Goal: Download file/media

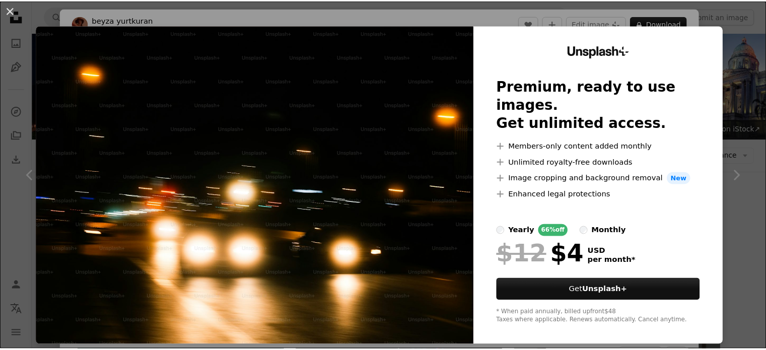
scroll to position [325, 0]
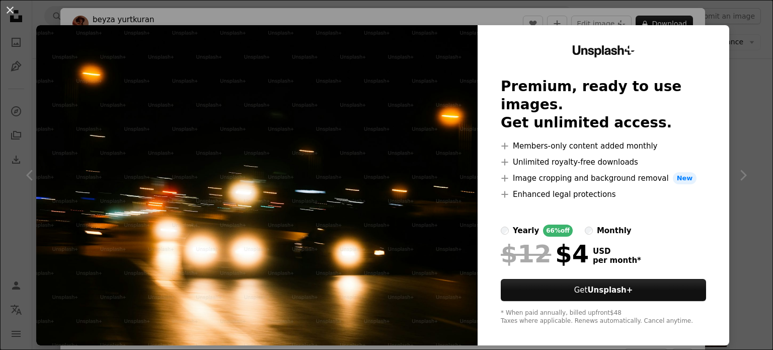
click at [737, 71] on div "An X shape Unsplash+ Premium, ready to use images. Get unlimited access. A plus…" at bounding box center [386, 175] width 773 height 350
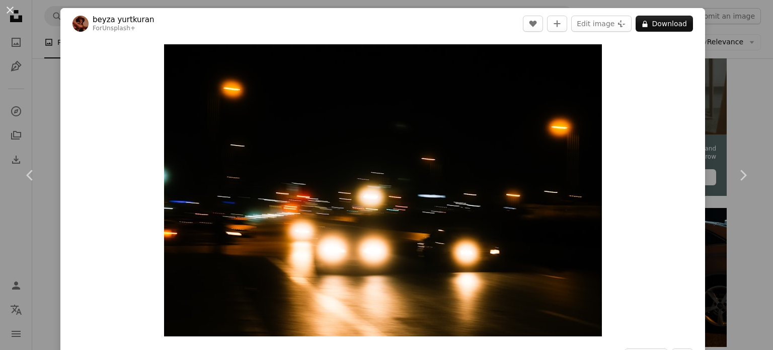
click at [495, 0] on div "An X shape Chevron left Chevron right [PERSON_NAME] For Unsplash+ A heart A plu…" at bounding box center [386, 175] width 773 height 350
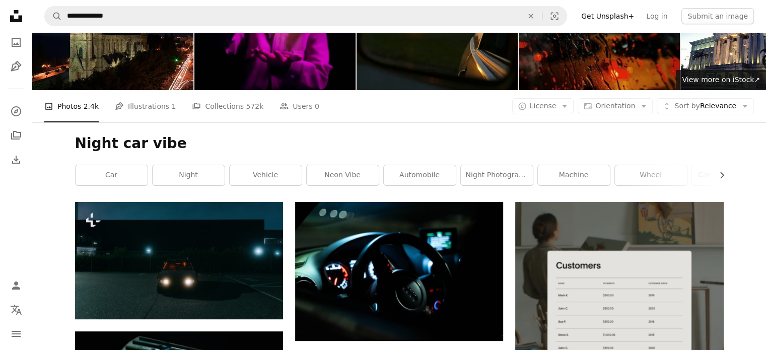
scroll to position [52, 0]
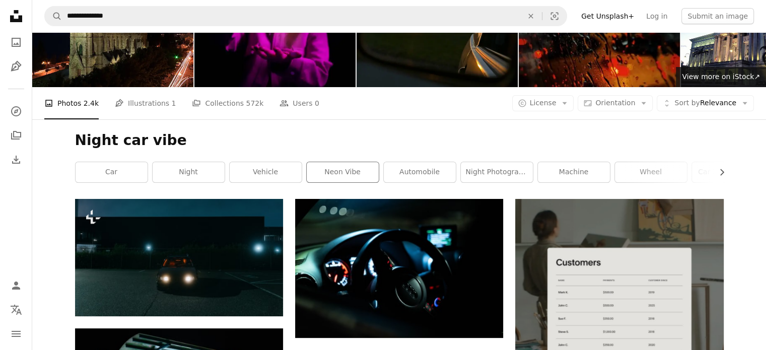
click at [350, 162] on div "neon vibe" at bounding box center [342, 172] width 73 height 21
click at [352, 168] on link "neon vibe" at bounding box center [343, 172] width 72 height 20
